Goal: Task Accomplishment & Management: Use online tool/utility

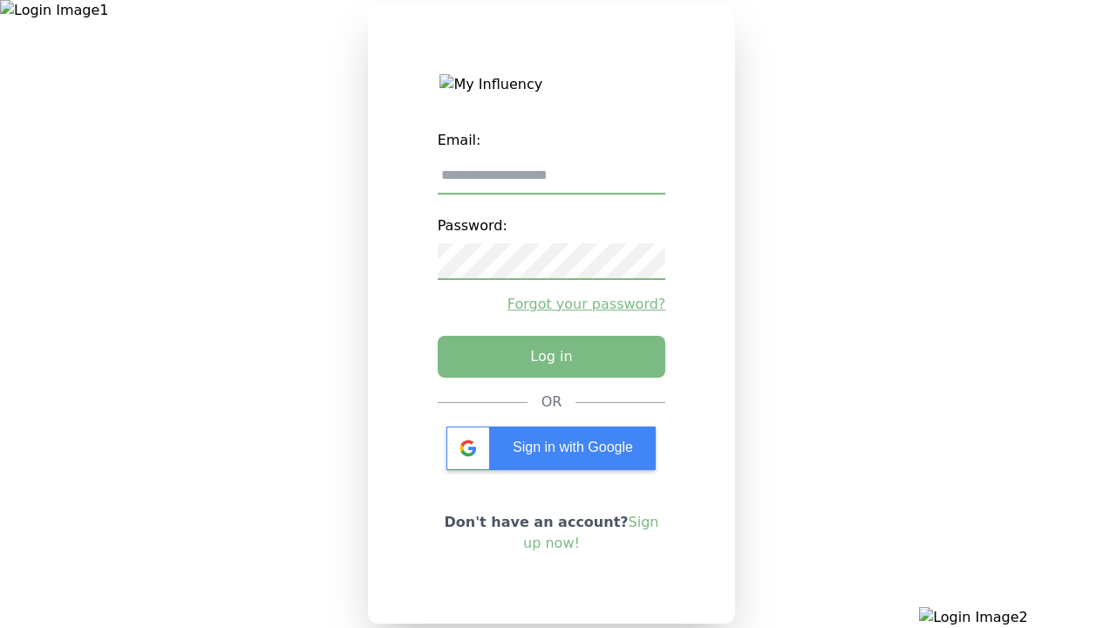
click at [551, 182] on input "email" at bounding box center [552, 176] width 228 height 37
type input "**********"
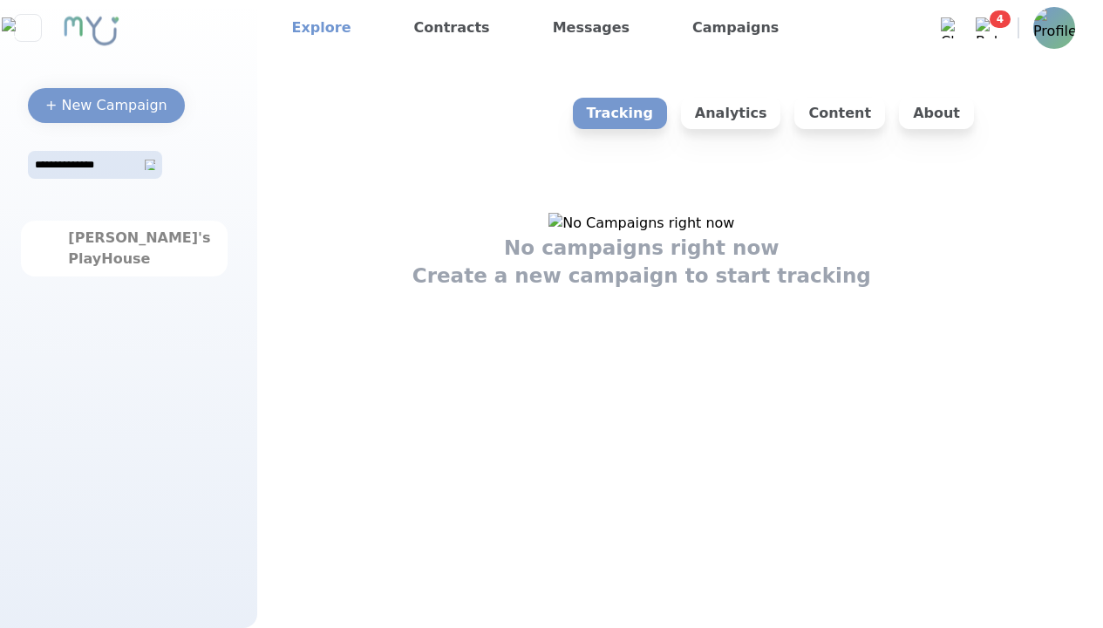
click at [316, 28] on link "Explore" at bounding box center [321, 28] width 73 height 28
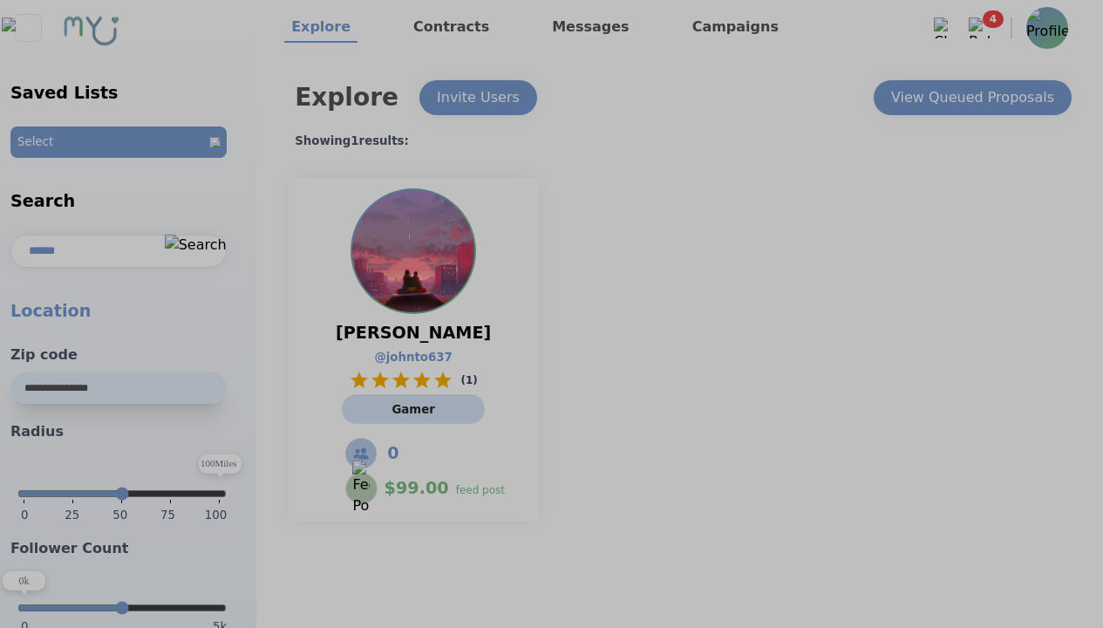
select select "*"
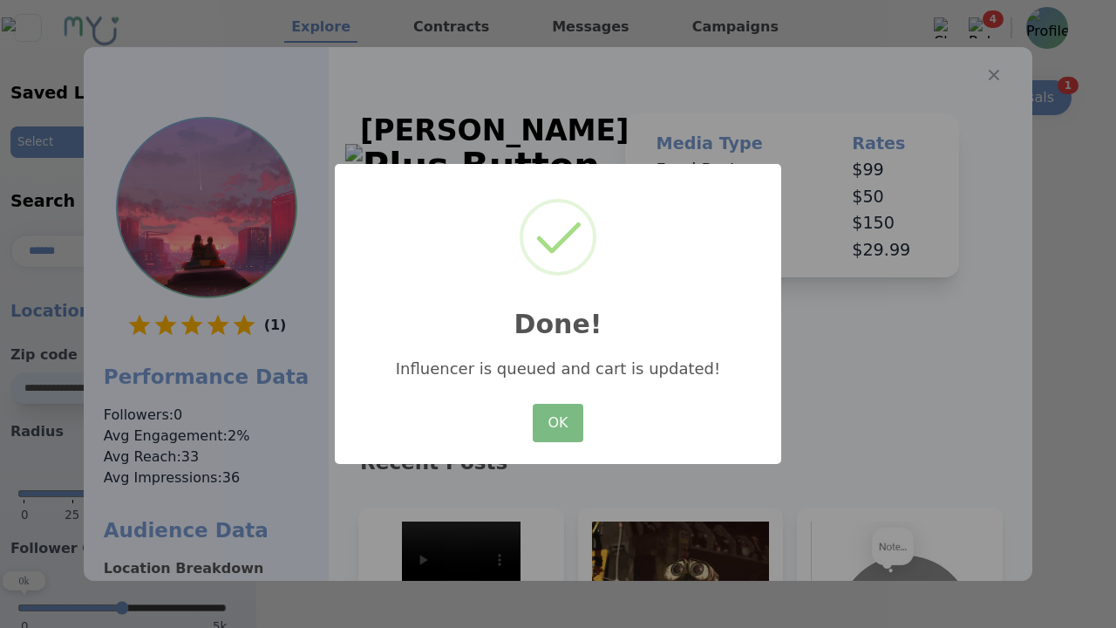
scroll to position [263, 0]
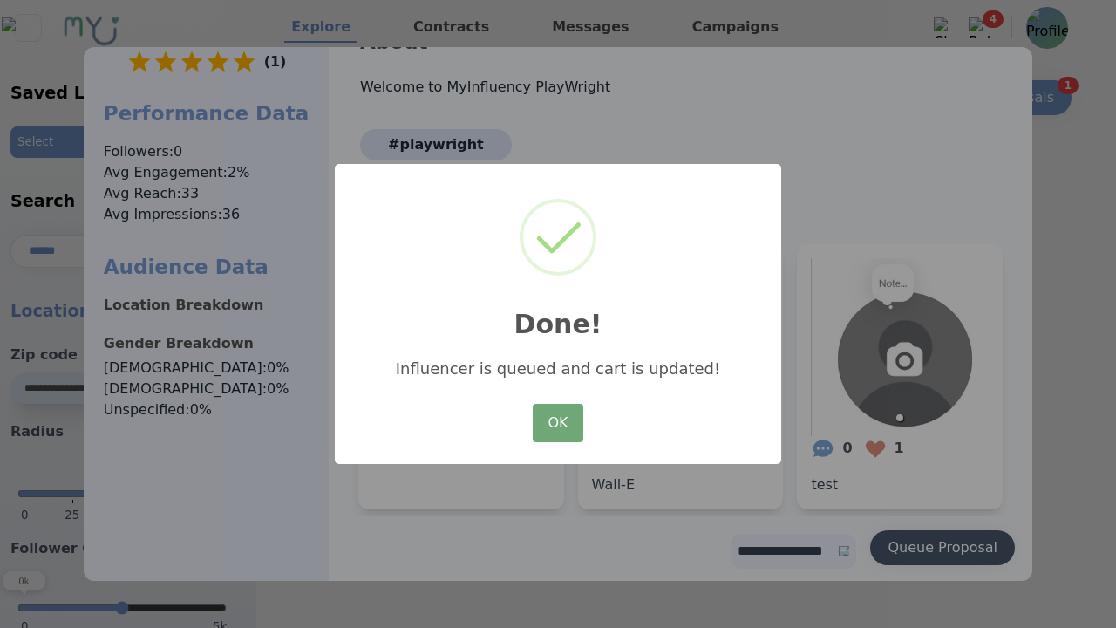
click at [558, 424] on button "OK" at bounding box center [558, 423] width 51 height 38
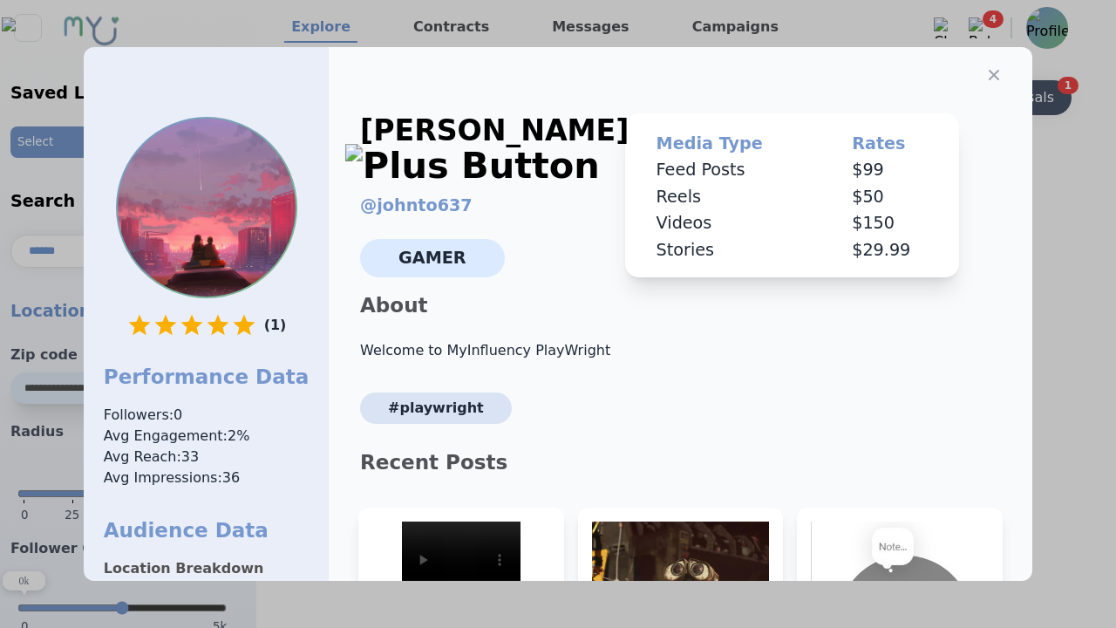
click at [989, 70] on icon "button" at bounding box center [994, 75] width 10 height 10
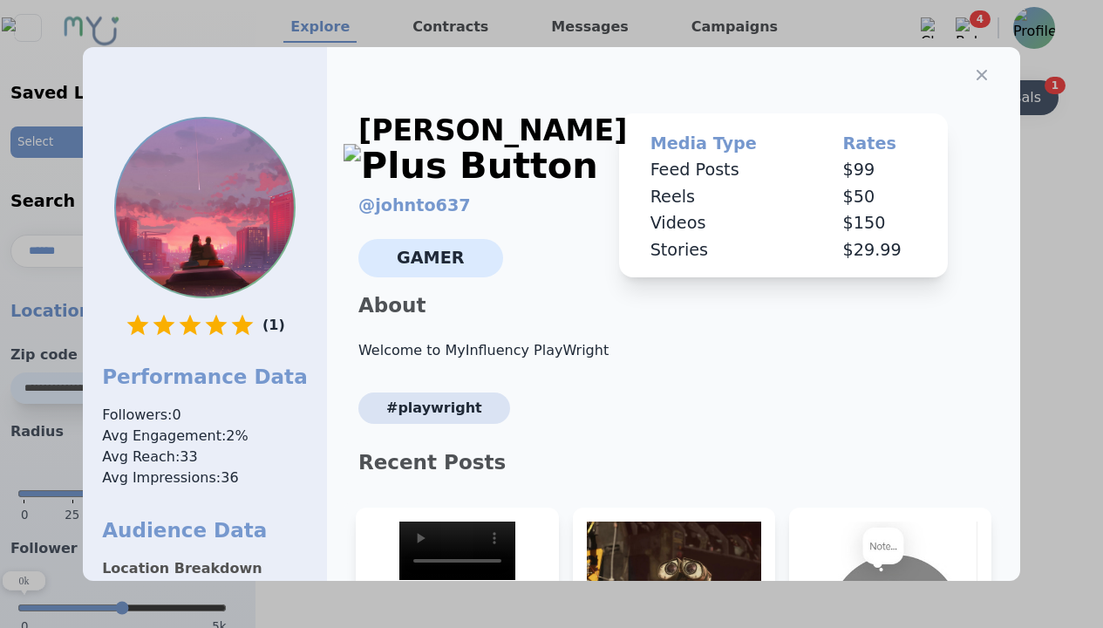
click at [971, 98] on div "View Queued Proposals" at bounding box center [959, 97] width 163 height 21
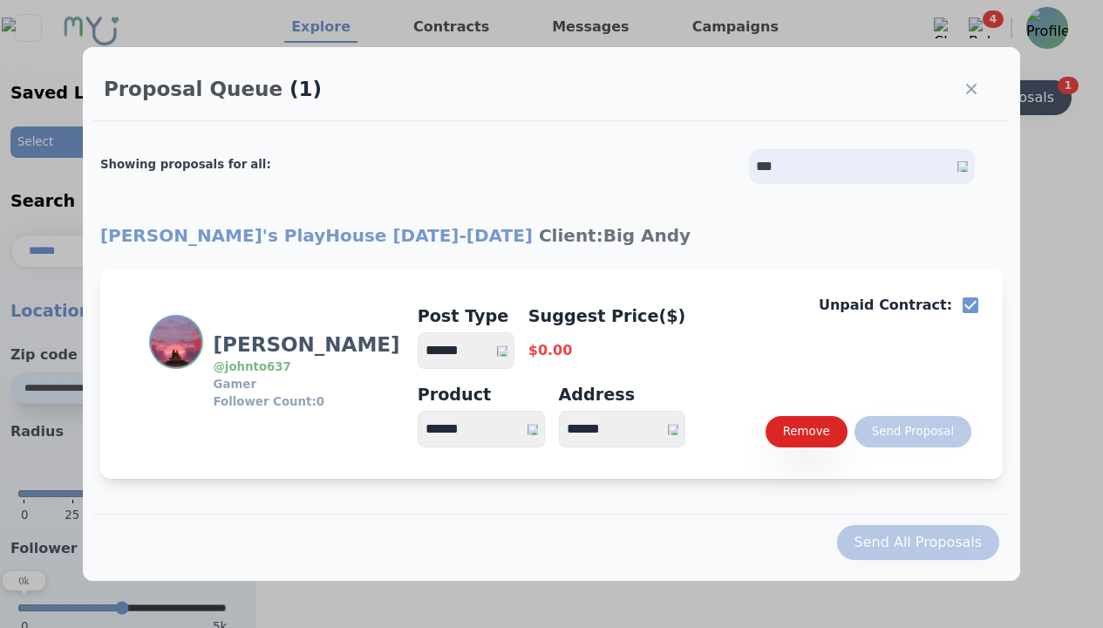
select select "*"
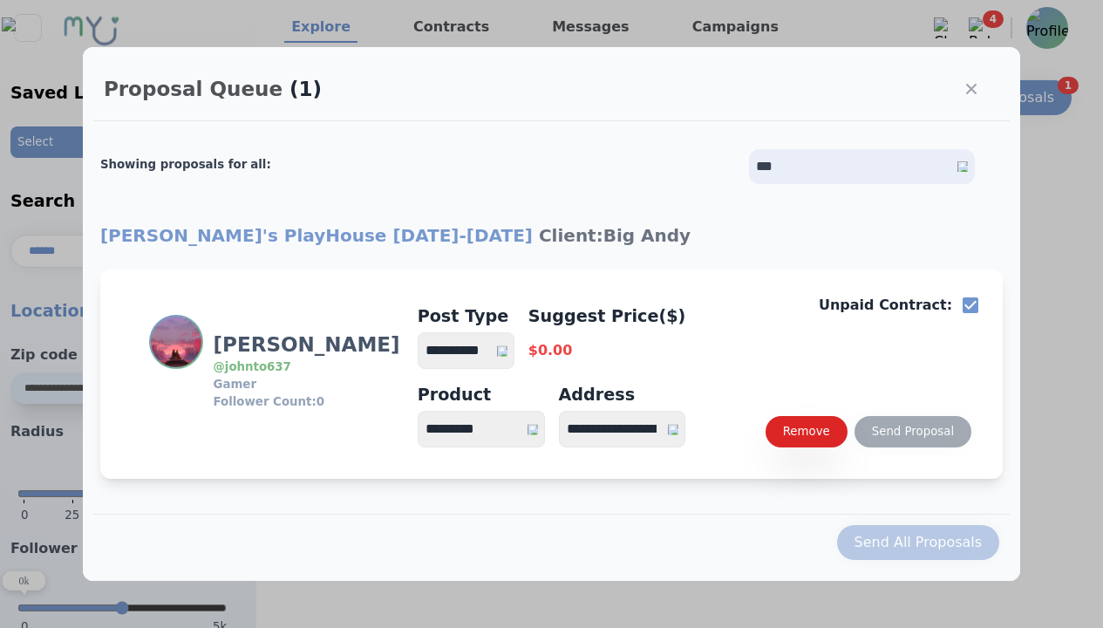
click at [474, 351] on select "**********" at bounding box center [466, 350] width 97 height 37
click at [912, 432] on div "Send Proposal" at bounding box center [913, 431] width 82 height 17
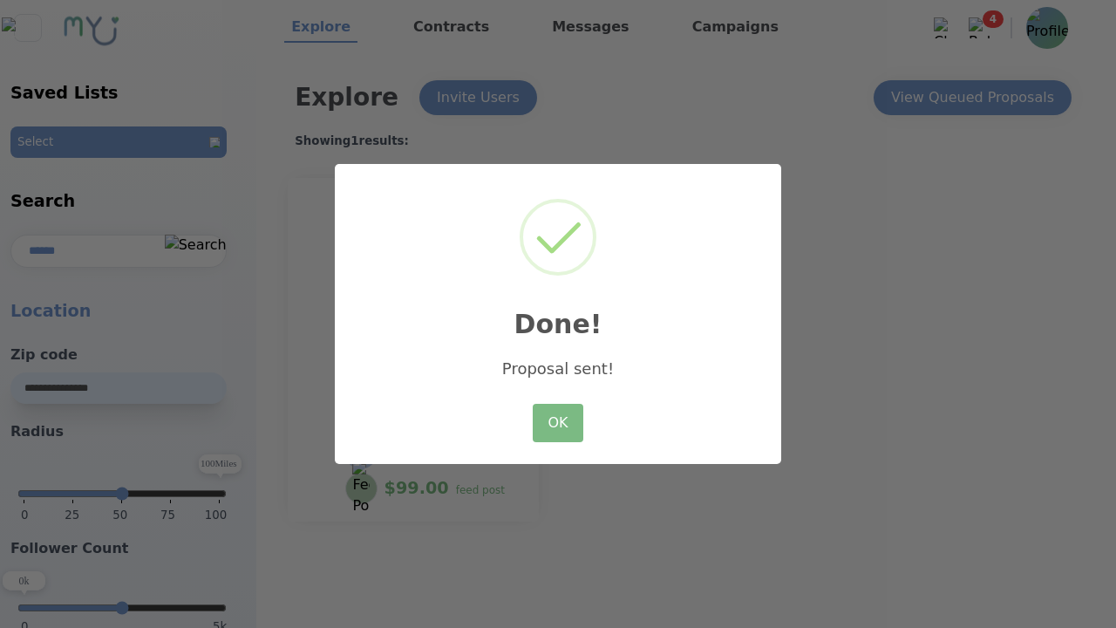
click at [558, 424] on button "OK" at bounding box center [558, 423] width 51 height 38
